Goal: Find specific page/section: Find specific page/section

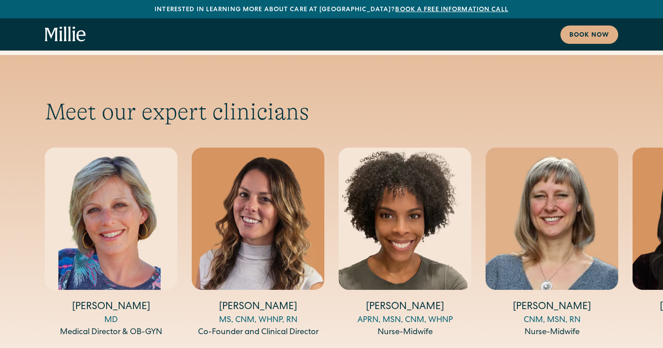
scroll to position [2922, 0]
